Goal: Task Accomplishment & Management: Manage account settings

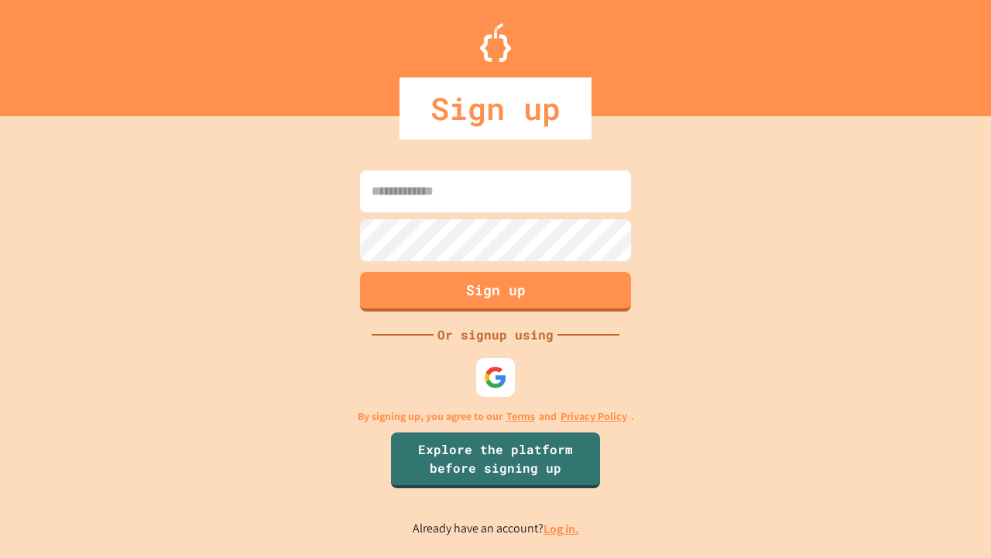
click at [562, 528] on link "Log in." at bounding box center [562, 529] width 36 height 16
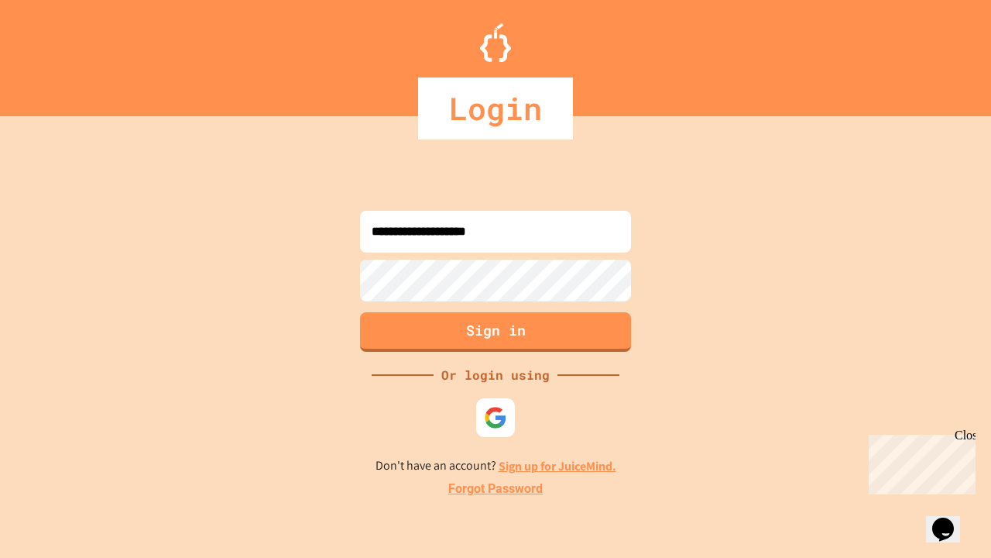
type input "**********"
